Goal: Check status: Check status

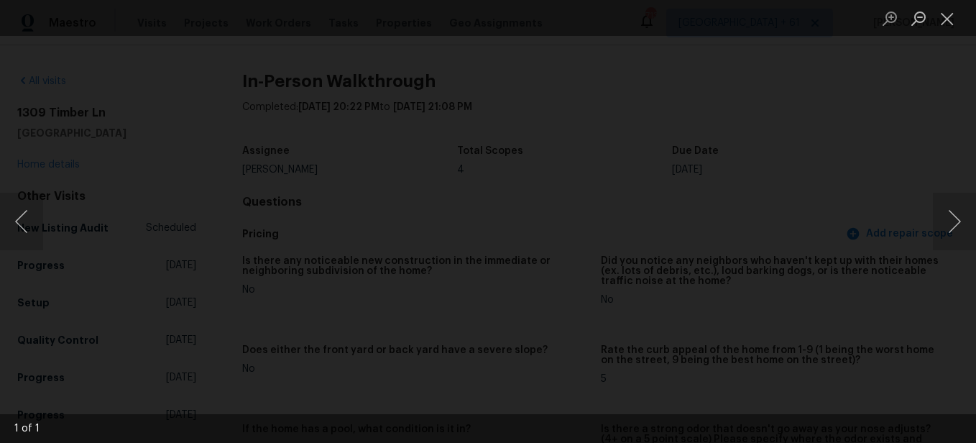
scroll to position [2085, 0]
click at [940, 20] on button "Close lightbox" at bounding box center [947, 18] width 29 height 25
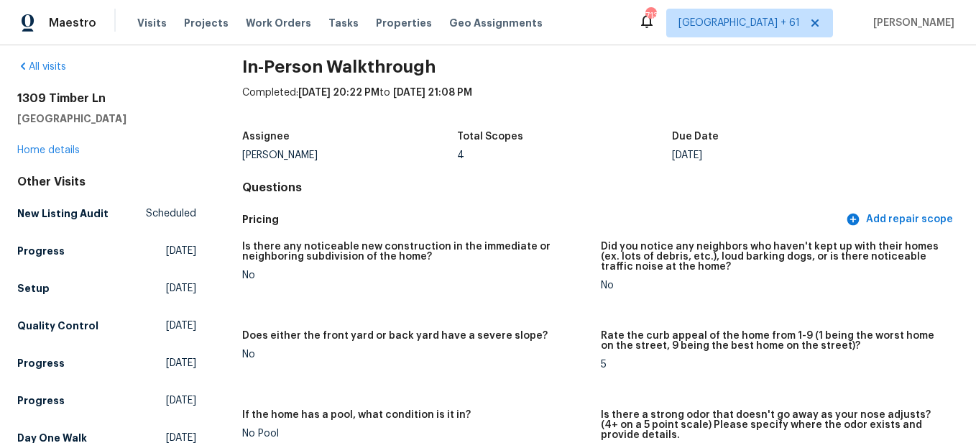
scroll to position [0, 0]
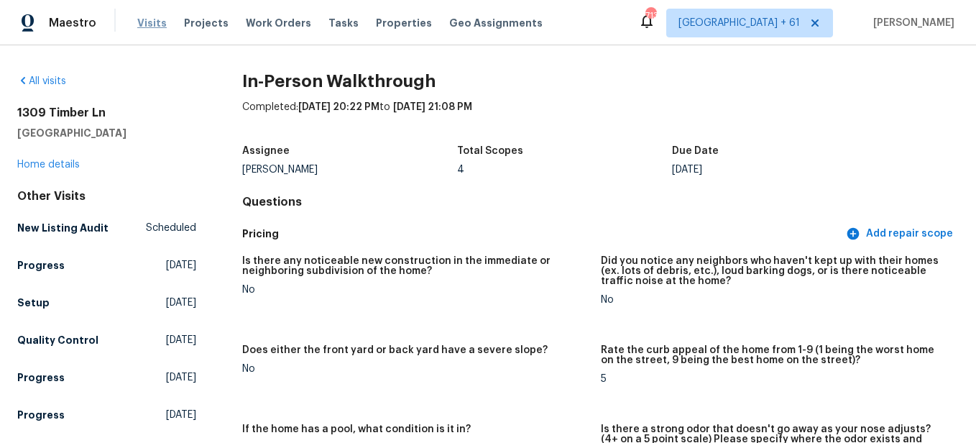
click at [144, 25] on span "Visits" at bounding box center [151, 23] width 29 height 14
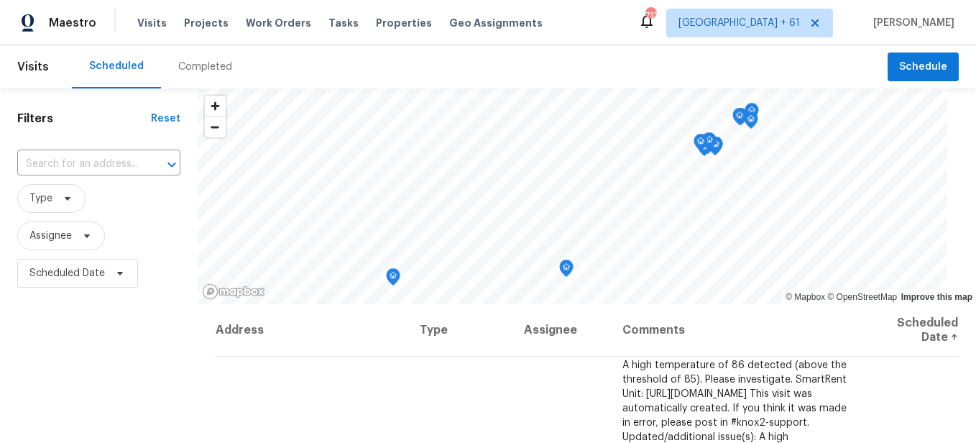
click at [204, 81] on div "Completed" at bounding box center [205, 66] width 88 height 43
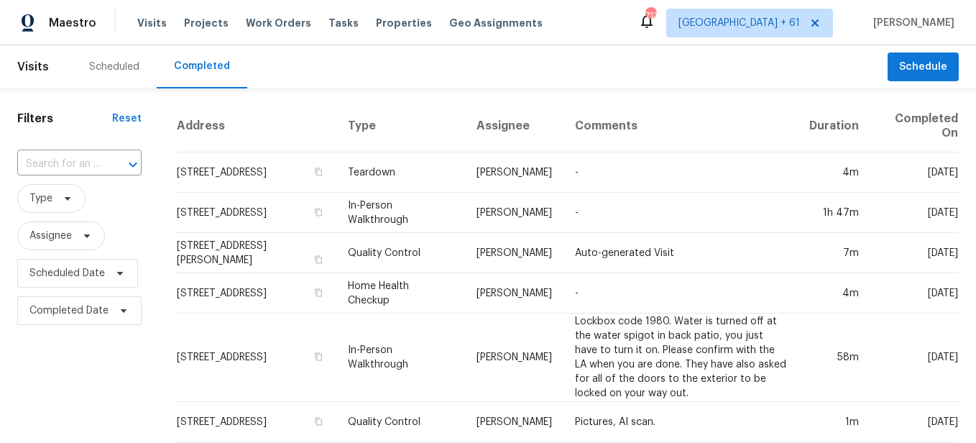
click at [123, 163] on button "Open" at bounding box center [133, 165] width 20 height 20
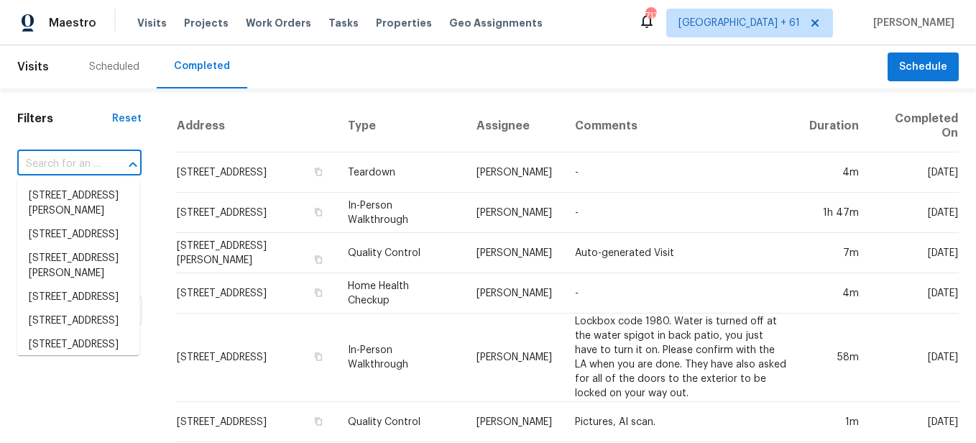
paste input "1544 [GEOGRAPHIC_DATA], [GEOGRAPHIC_DATA]"
type input "1544 [GEOGRAPHIC_DATA], [GEOGRAPHIC_DATA]"
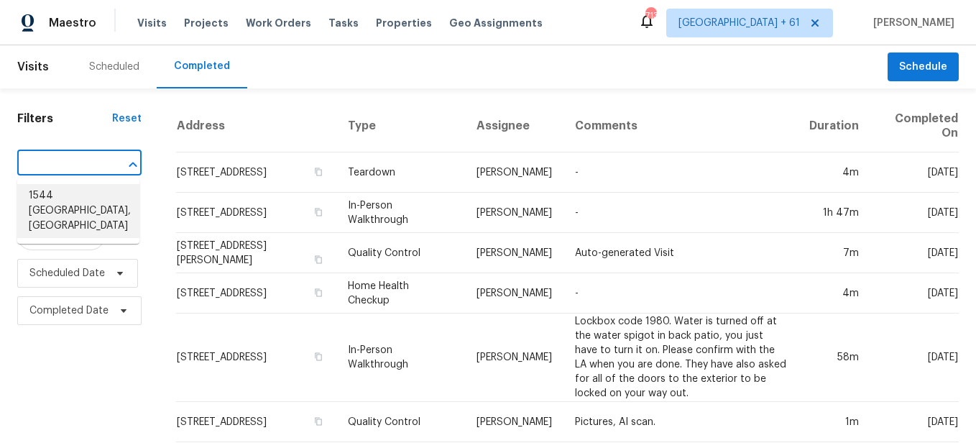
click at [85, 196] on li "1544 [GEOGRAPHIC_DATA], [GEOGRAPHIC_DATA]" at bounding box center [78, 211] width 122 height 54
